Goal: Manage account settings

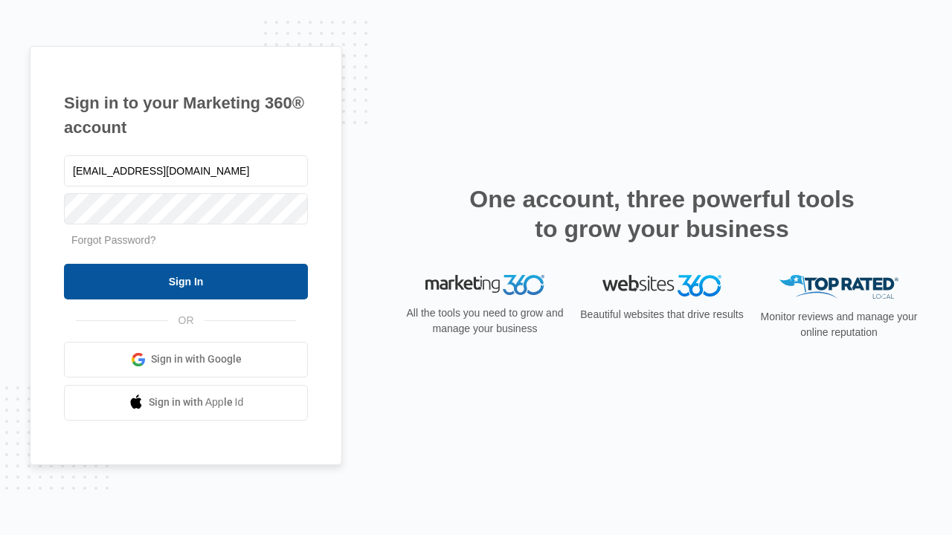
click at [186, 281] on input "Sign In" at bounding box center [186, 282] width 244 height 36
